Goal: Find specific page/section

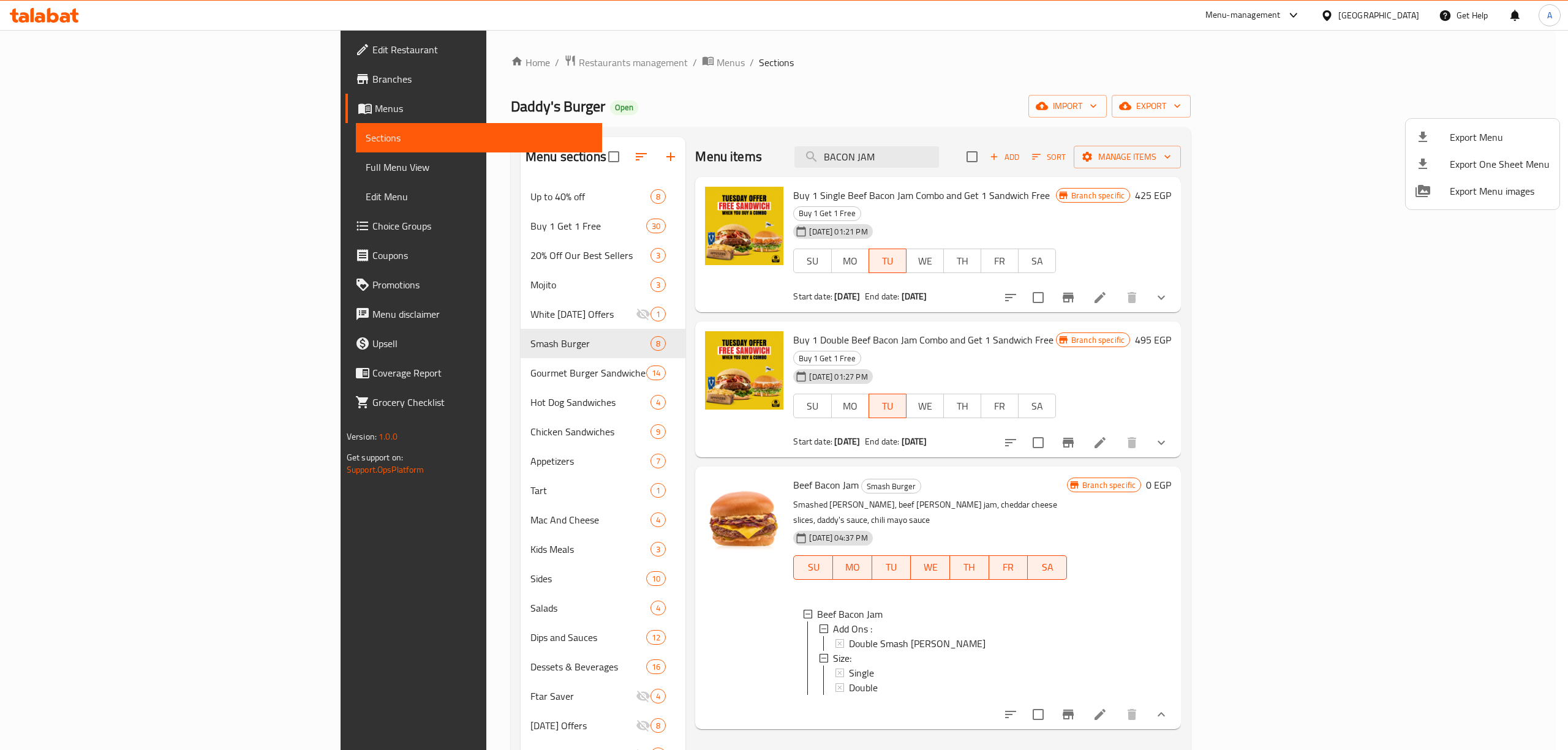
click at [1392, 14] on div at bounding box center [784, 375] width 1568 height 750
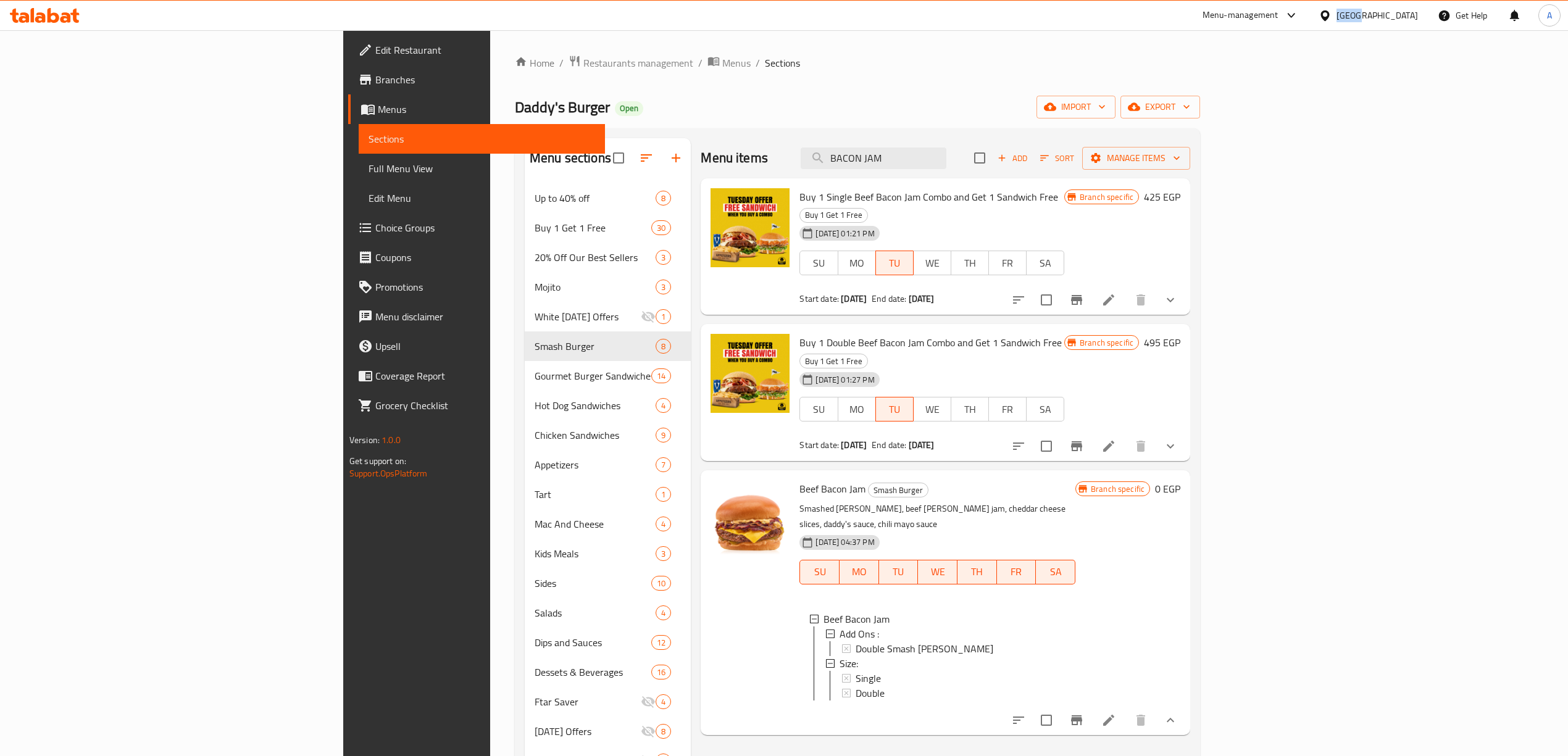
click at [1403, 14] on div "[GEOGRAPHIC_DATA]" at bounding box center [1377, 15] width 81 height 14
click at [1257, 207] on div "[GEOGRAPHIC_DATA]" at bounding box center [1284, 208] width 101 height 28
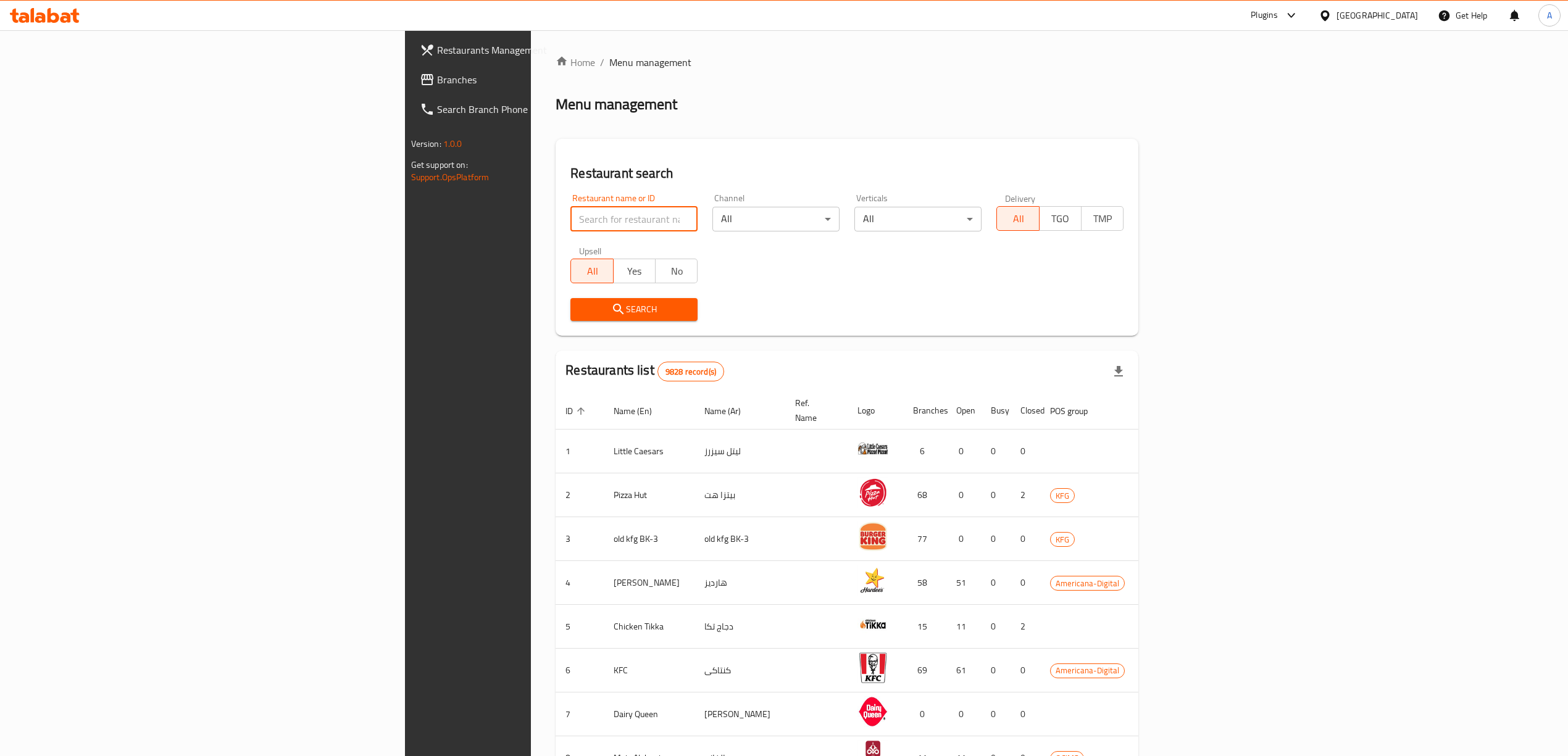
click at [570, 215] on input "search" at bounding box center [634, 219] width 127 height 25
paste input "765142"
type input "765142"
click at [437, 77] on span "Branches" at bounding box center [547, 79] width 220 height 15
